Goal: Task Accomplishment & Management: Manage account settings

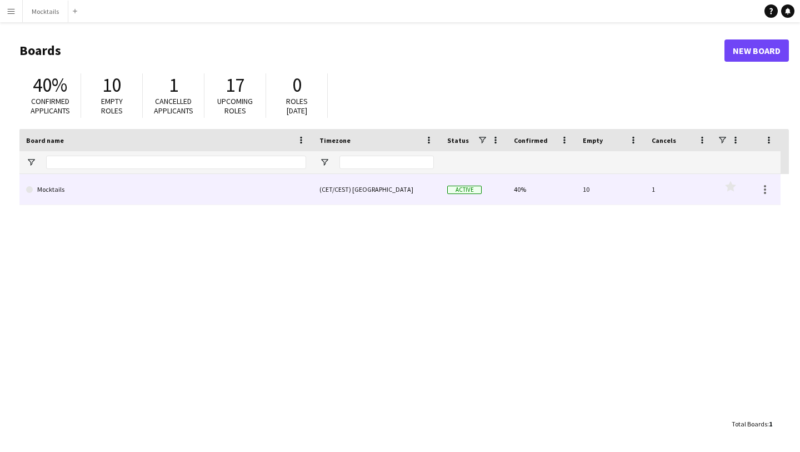
click at [223, 186] on link "Mocktails" at bounding box center [166, 189] width 280 height 31
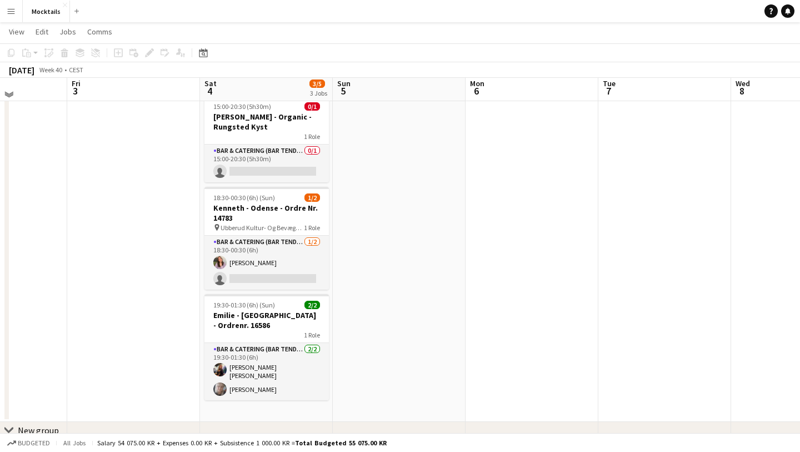
scroll to position [30, 0]
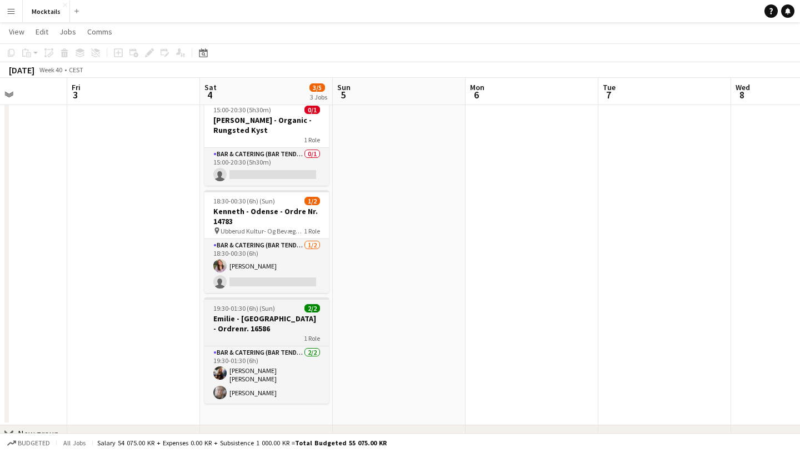
click at [277, 320] on h3 "Emilie - [GEOGRAPHIC_DATA] - Ordrenr. 16586" at bounding box center [267, 323] width 125 height 20
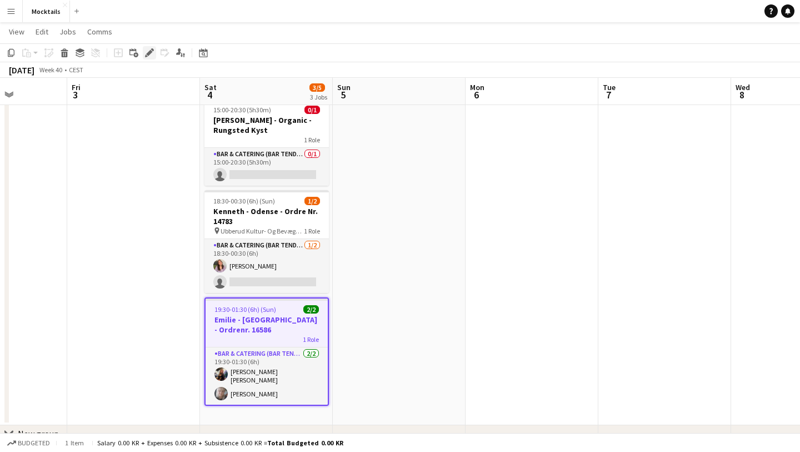
click at [150, 49] on icon "Edit" at bounding box center [149, 52] width 9 height 9
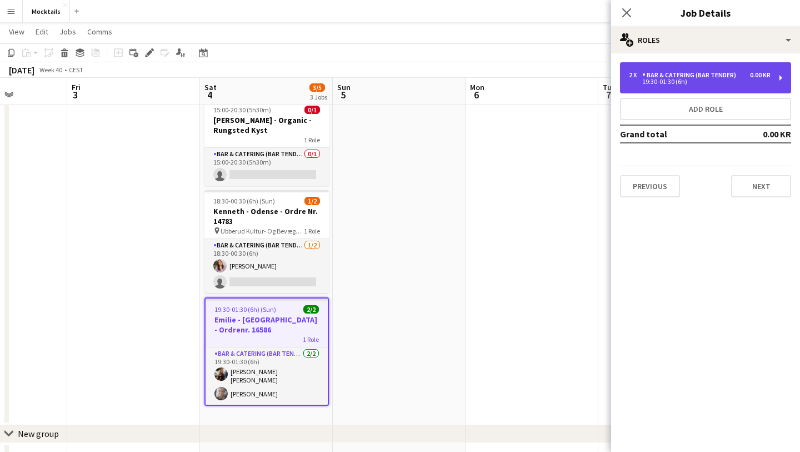
click at [685, 73] on div "Bar & Catering (Bar Tender)" at bounding box center [692, 75] width 98 height 8
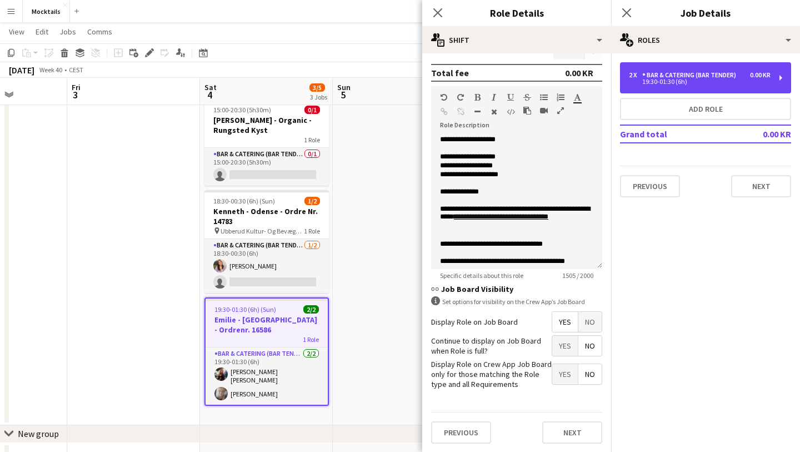
scroll to position [290, 0]
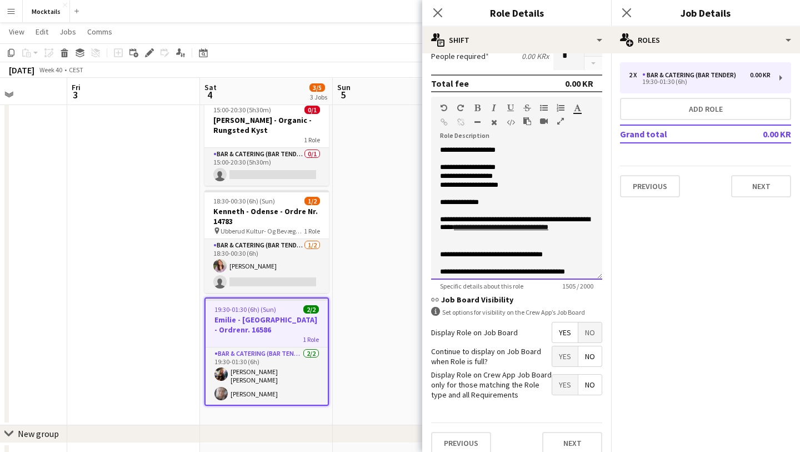
click at [527, 207] on p at bounding box center [516, 211] width 153 height 8
click at [525, 203] on p "**********" at bounding box center [516, 202] width 153 height 9
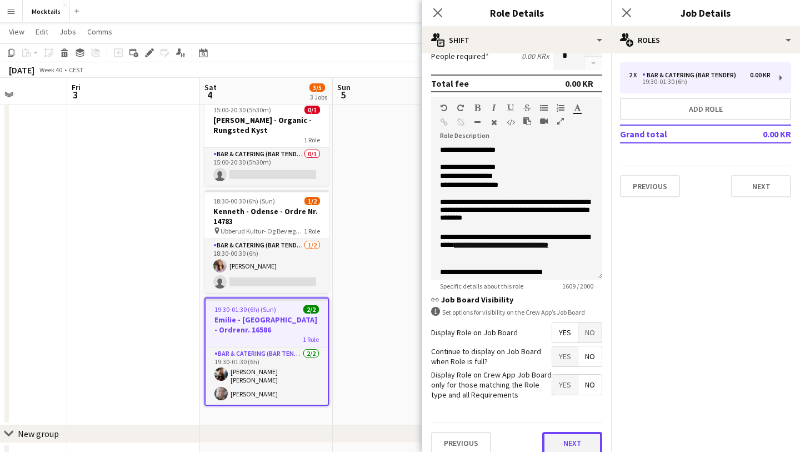
click at [561, 433] on button "Next" at bounding box center [572, 443] width 60 height 22
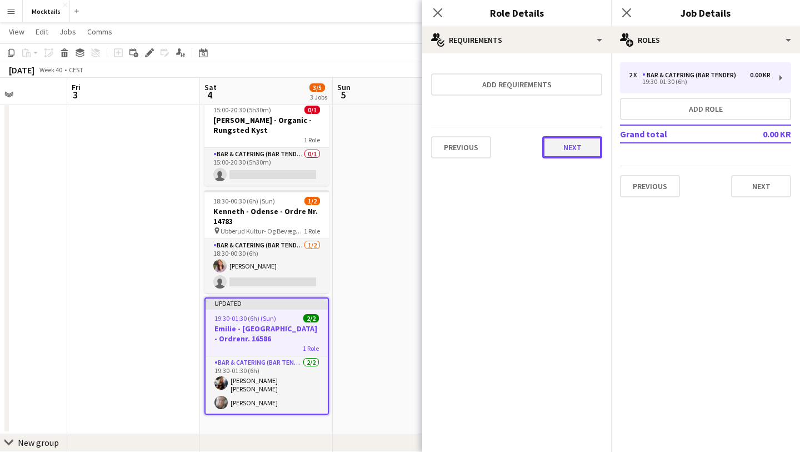
click at [570, 140] on button "Next" at bounding box center [572, 147] width 60 height 22
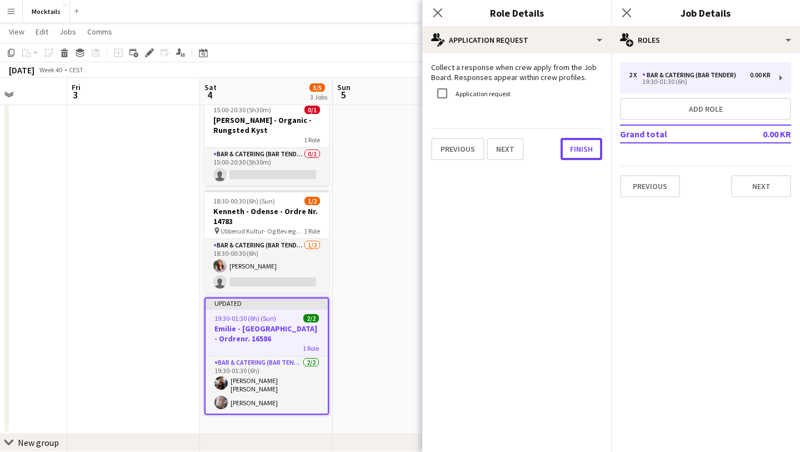
click at [570, 141] on button "Finish" at bounding box center [582, 149] width 42 height 22
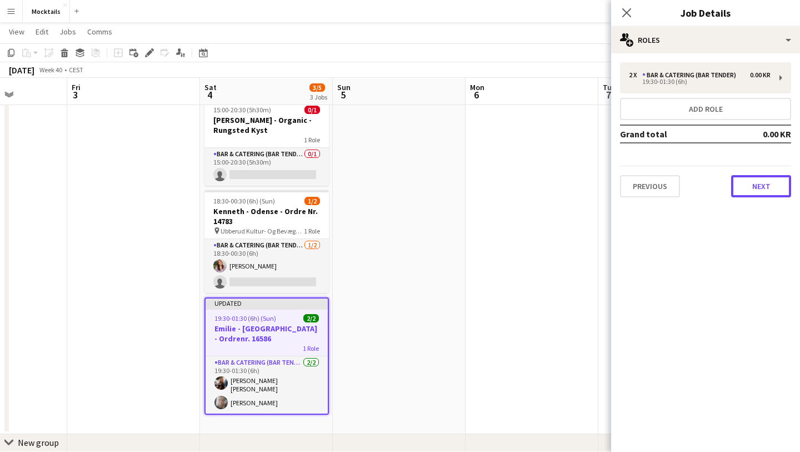
click at [750, 182] on button "Next" at bounding box center [761, 186] width 60 height 22
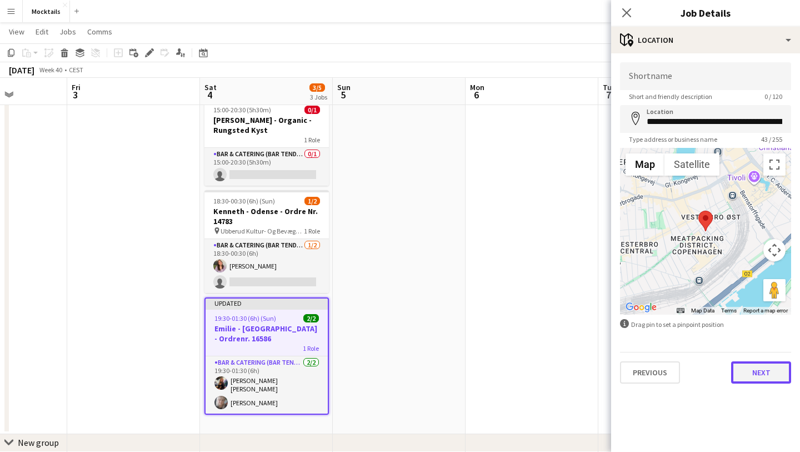
click at [760, 372] on button "Next" at bounding box center [761, 372] width 60 height 22
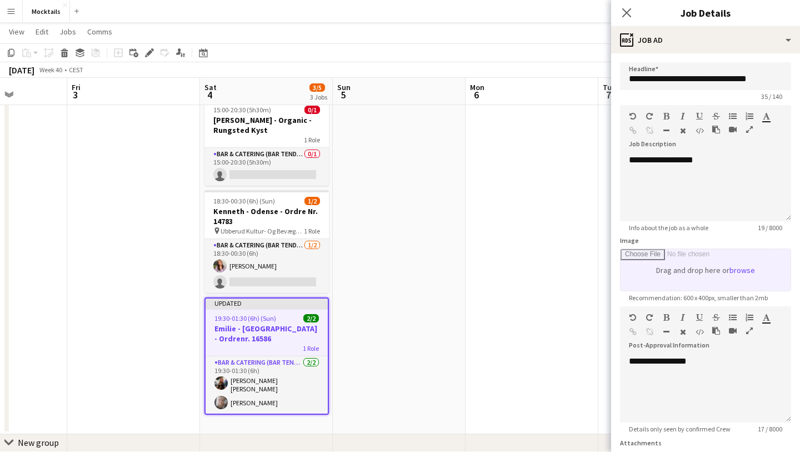
scroll to position [97, 0]
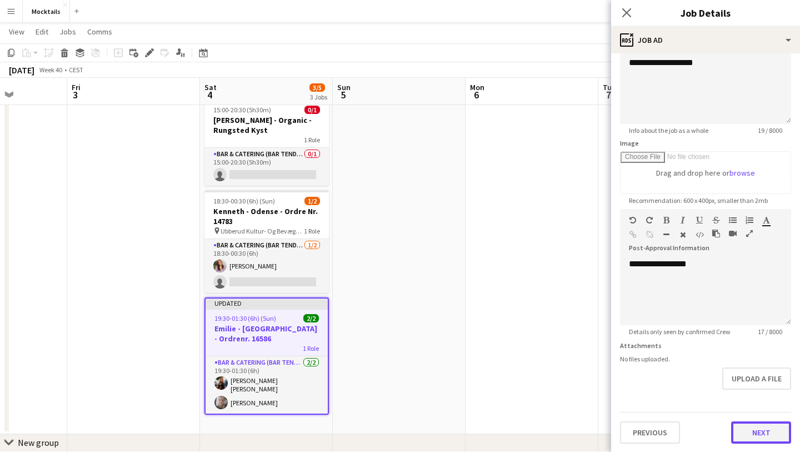
click at [763, 436] on button "Next" at bounding box center [761, 432] width 60 height 22
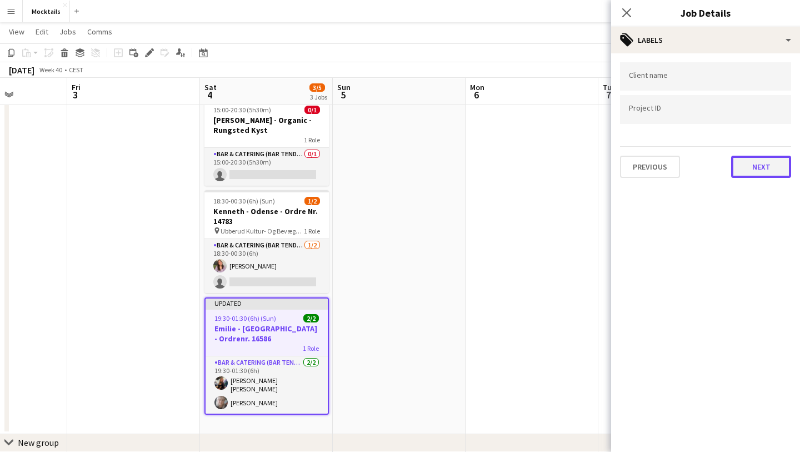
click at [772, 169] on button "Next" at bounding box center [761, 167] width 60 height 22
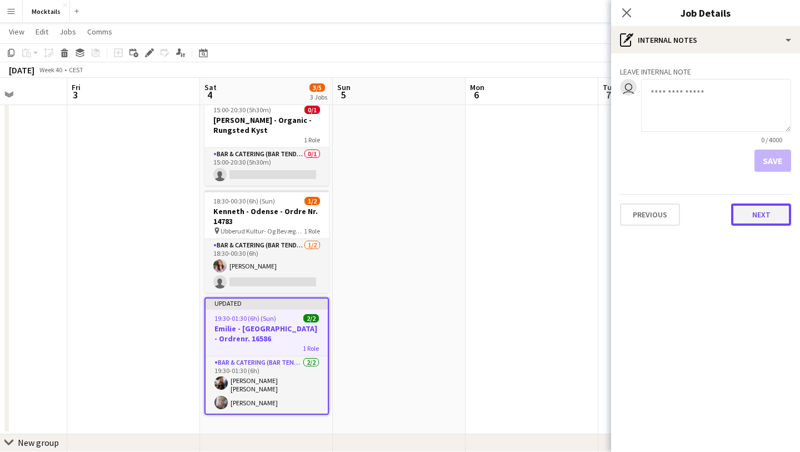
click at [758, 212] on button "Next" at bounding box center [761, 214] width 60 height 22
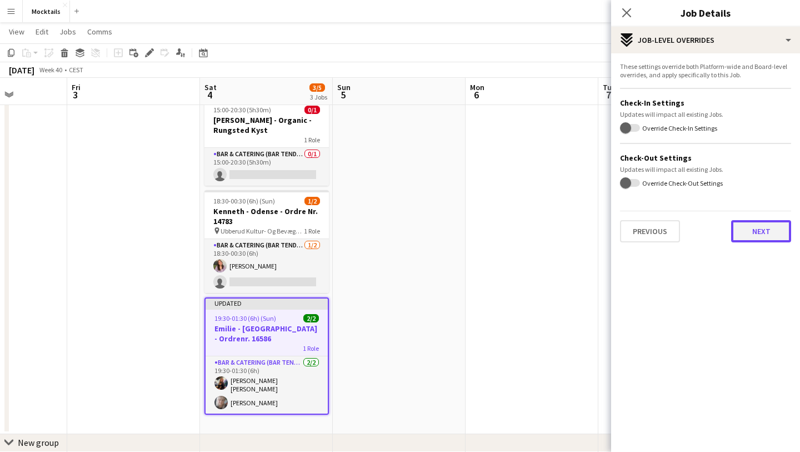
click at [749, 220] on button "Next" at bounding box center [761, 231] width 60 height 22
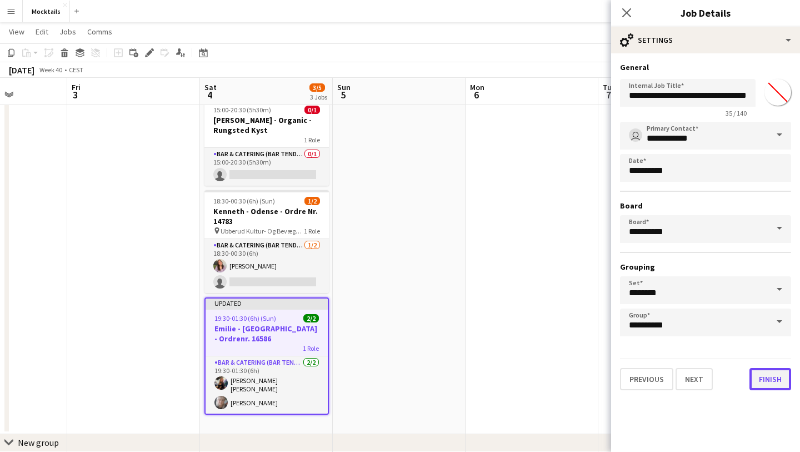
click at [773, 383] on button "Finish" at bounding box center [771, 379] width 42 height 22
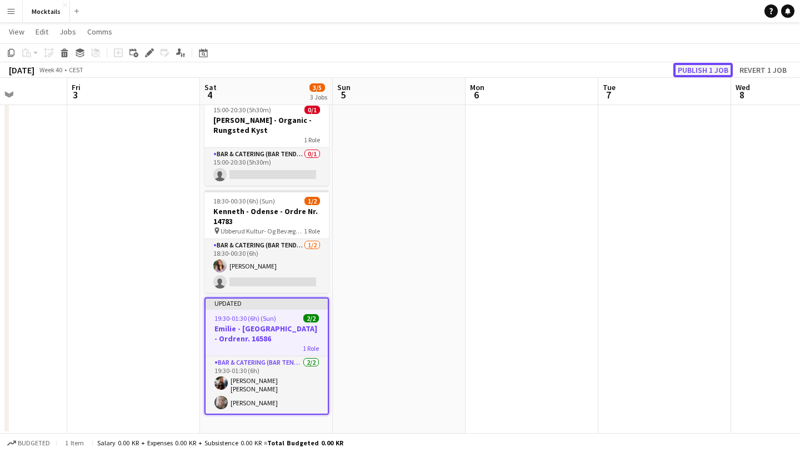
click at [710, 66] on button "Publish 1 job" at bounding box center [703, 70] width 59 height 14
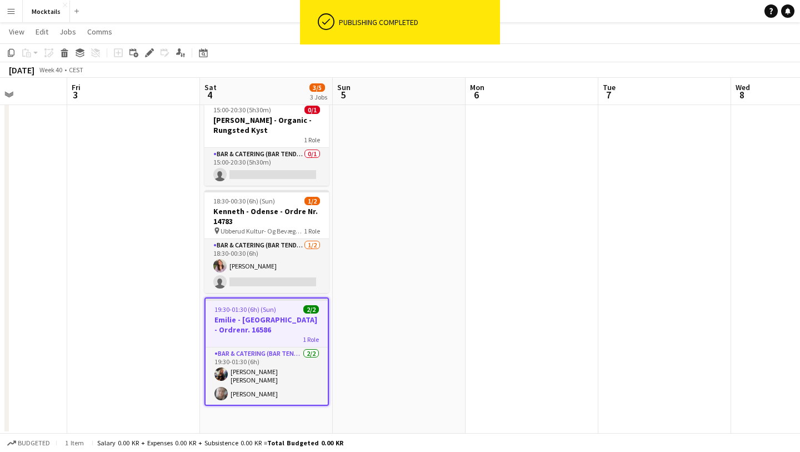
click at [609, 40] on app-page-menu "View Day view expanded Day view collapsed Month view Date picker Jump to [DATE]…" at bounding box center [400, 32] width 800 height 21
